Goal: Find contact information: Find contact information

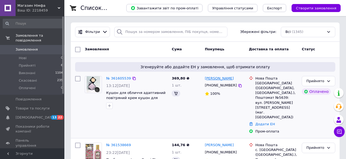
click at [205, 78] on div "[PERSON_NAME]" at bounding box center [225, 79] width 41 height 6
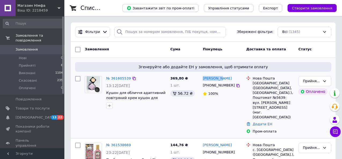
drag, startPoint x: 233, startPoint y: 77, endPoint x: 203, endPoint y: 79, distance: 30.1
click at [203, 79] on div "[PERSON_NAME]" at bounding box center [222, 79] width 40 height 6
copy link "[PERSON_NAME]"
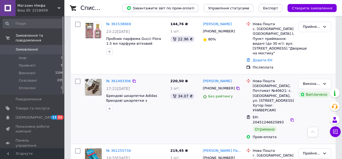
scroll to position [134, 0]
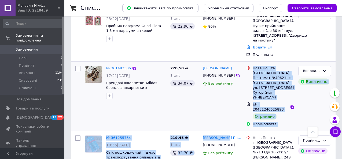
drag, startPoint x: 236, startPoint y: 107, endPoint x: 230, endPoint y: 93, distance: 14.7
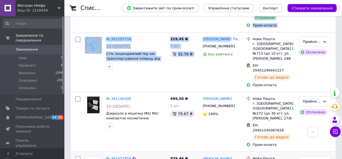
scroll to position [268, 0]
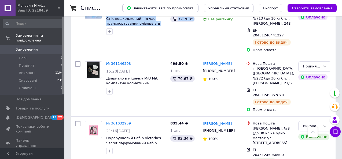
drag, startPoint x: 240, startPoint y: 130, endPoint x: 206, endPoint y: 127, distance: 34.2
copy link "[PERSON_NAME]"
